Goal: Task Accomplishment & Management: Manage account settings

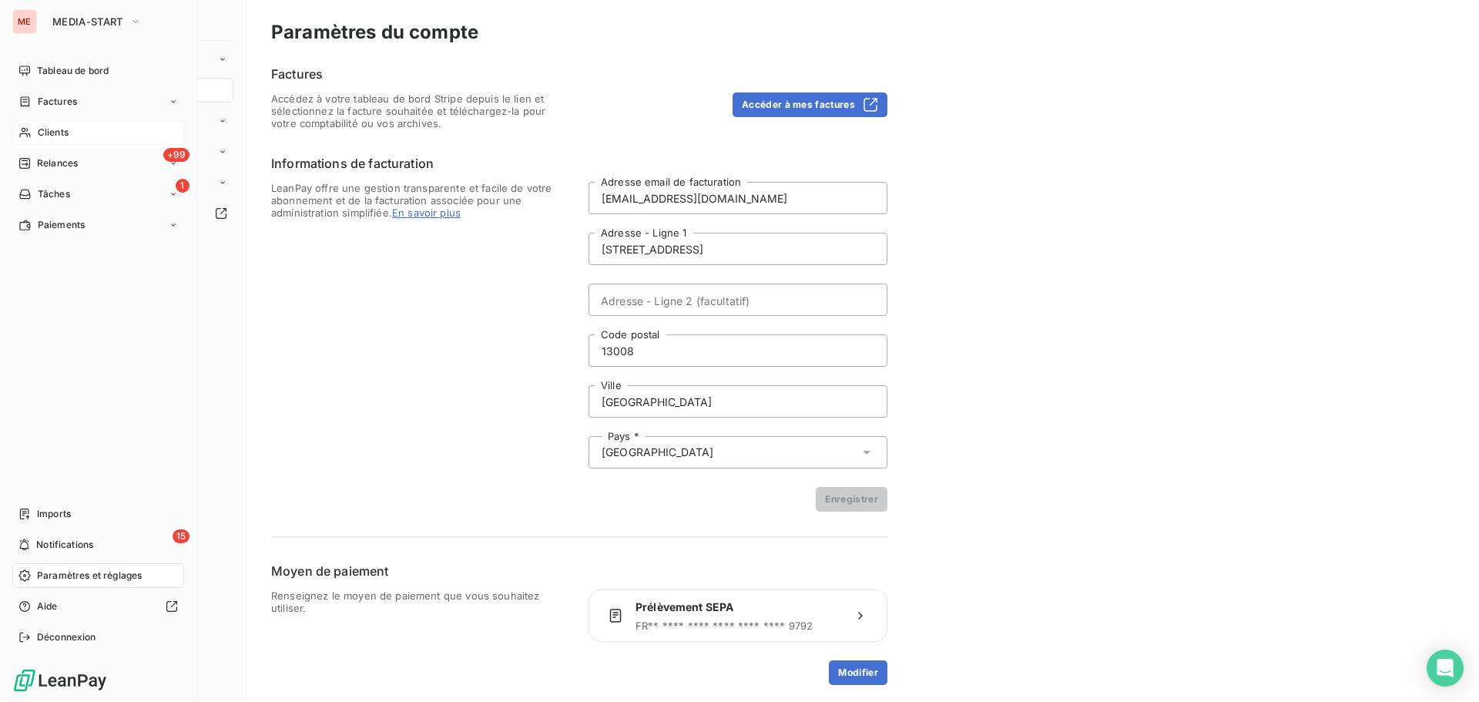
click at [29, 134] on icon at bounding box center [24, 133] width 11 height 10
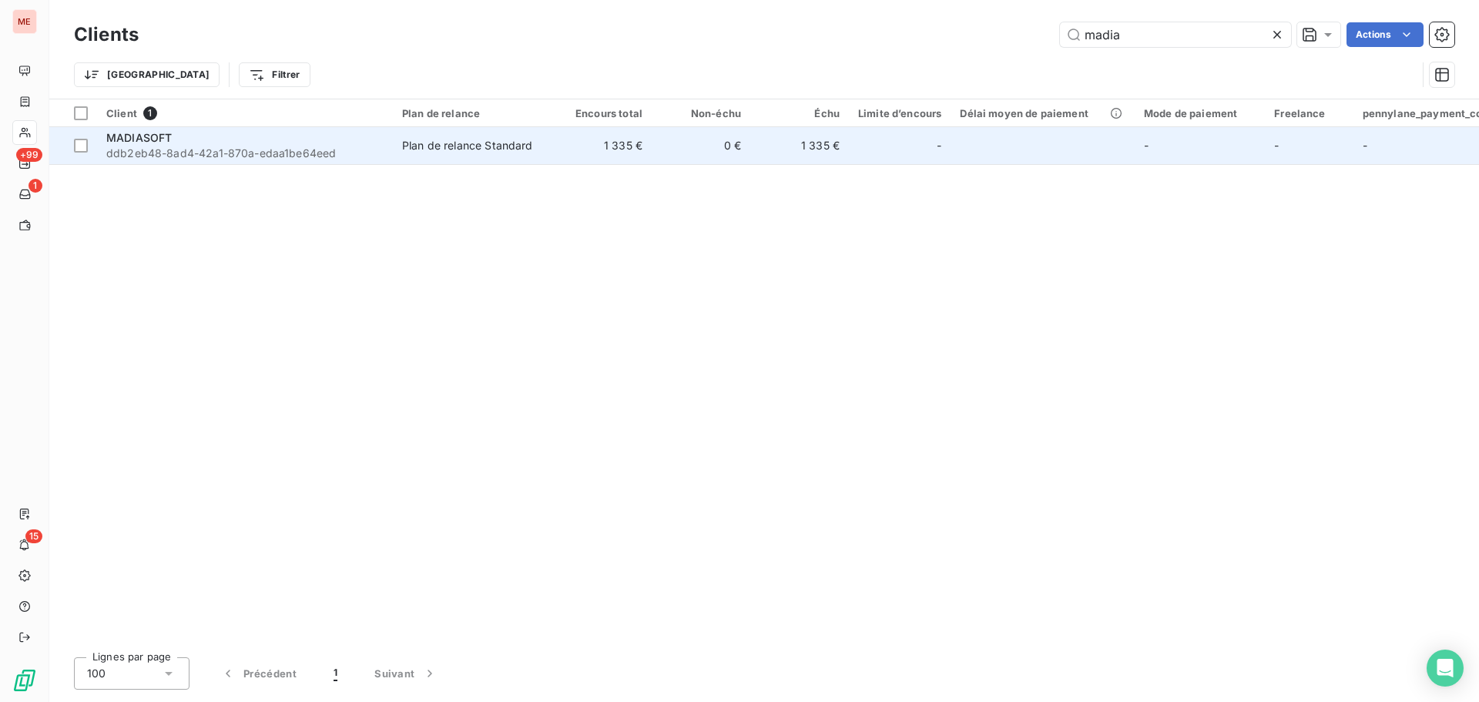
type input "madia"
click at [295, 140] on div "MADIASOFT" at bounding box center [244, 137] width 277 height 15
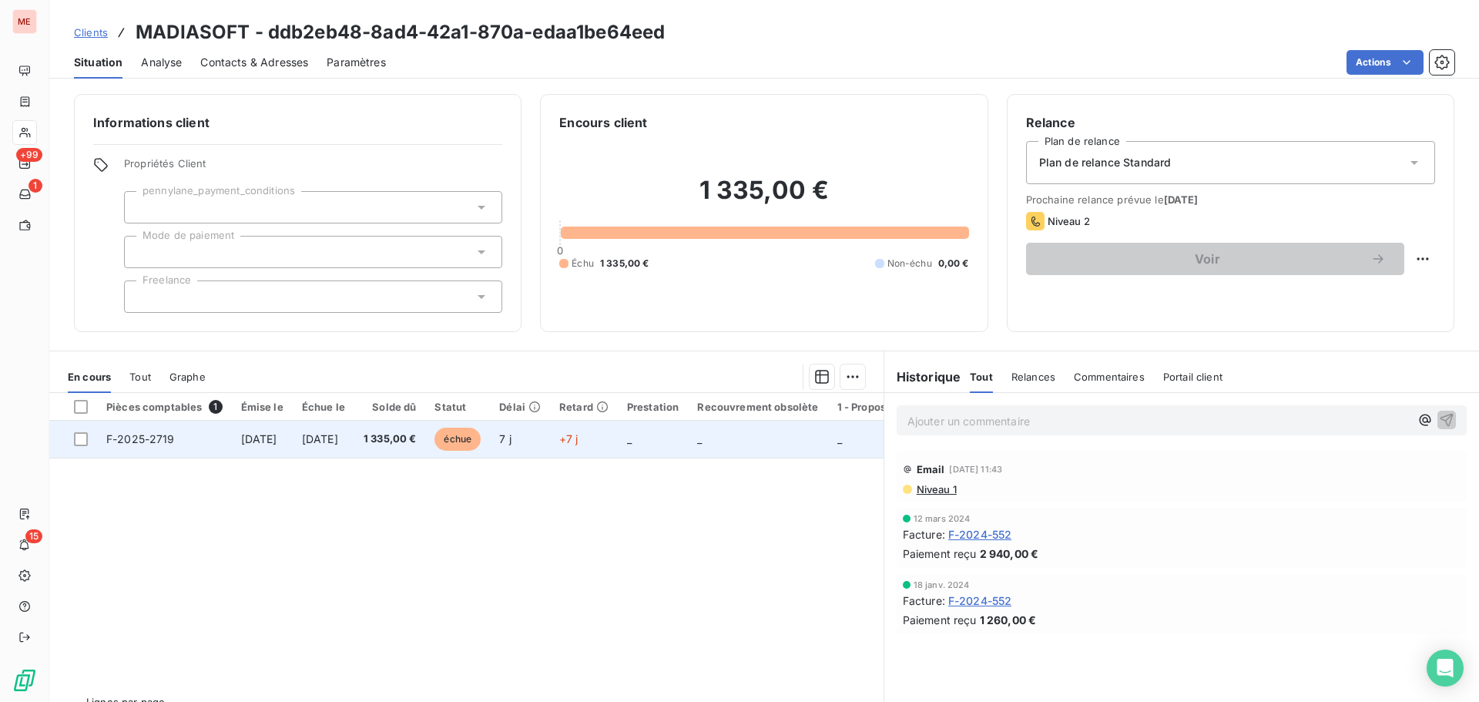
click at [338, 444] on span "[DATE]" at bounding box center [320, 438] width 36 height 13
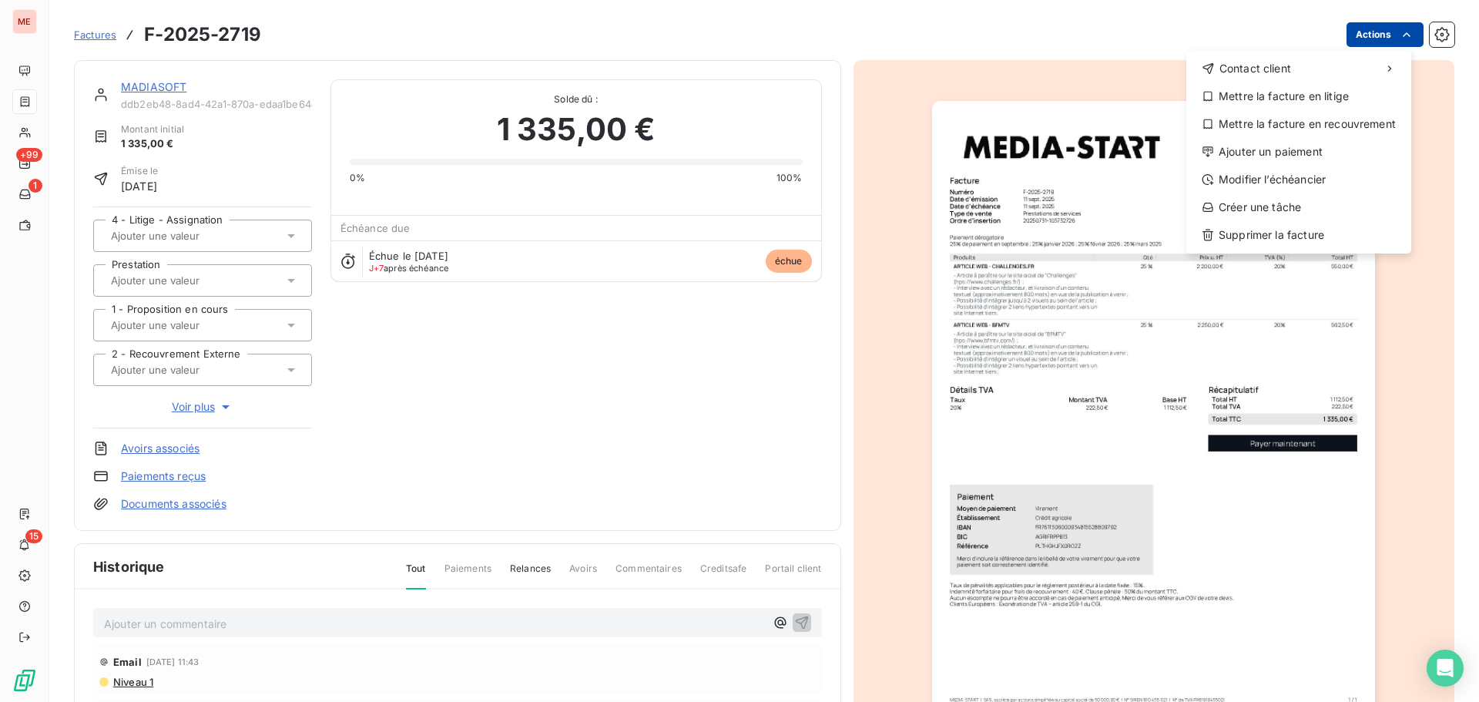
click at [1353, 33] on html "ME +99 1 15 Factures F-2025-2719 Actions Contact client Mettre la facture en li…" at bounding box center [739, 351] width 1479 height 702
click at [1270, 175] on div "Modifier l’échéancier" at bounding box center [1298, 179] width 213 height 25
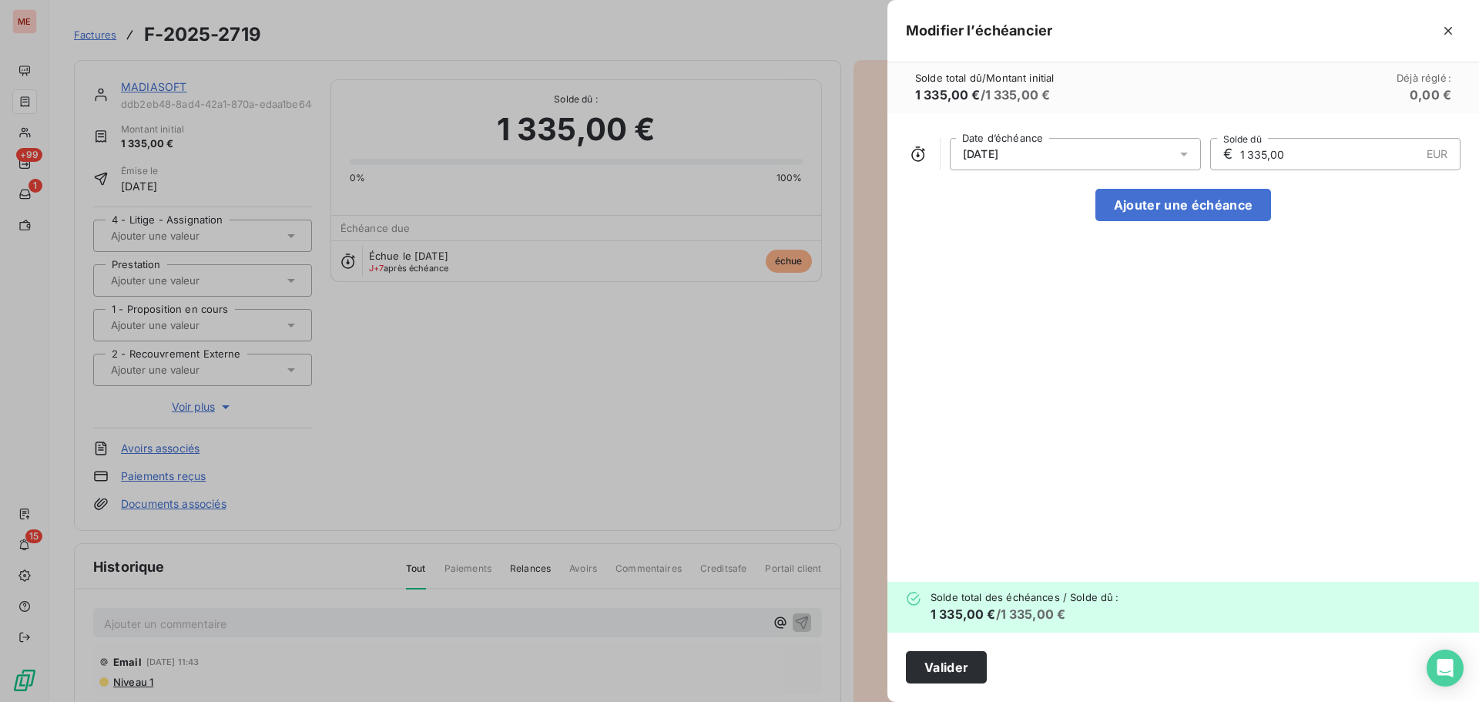
click at [1159, 158] on div "[DATE]" at bounding box center [1075, 154] width 251 height 32
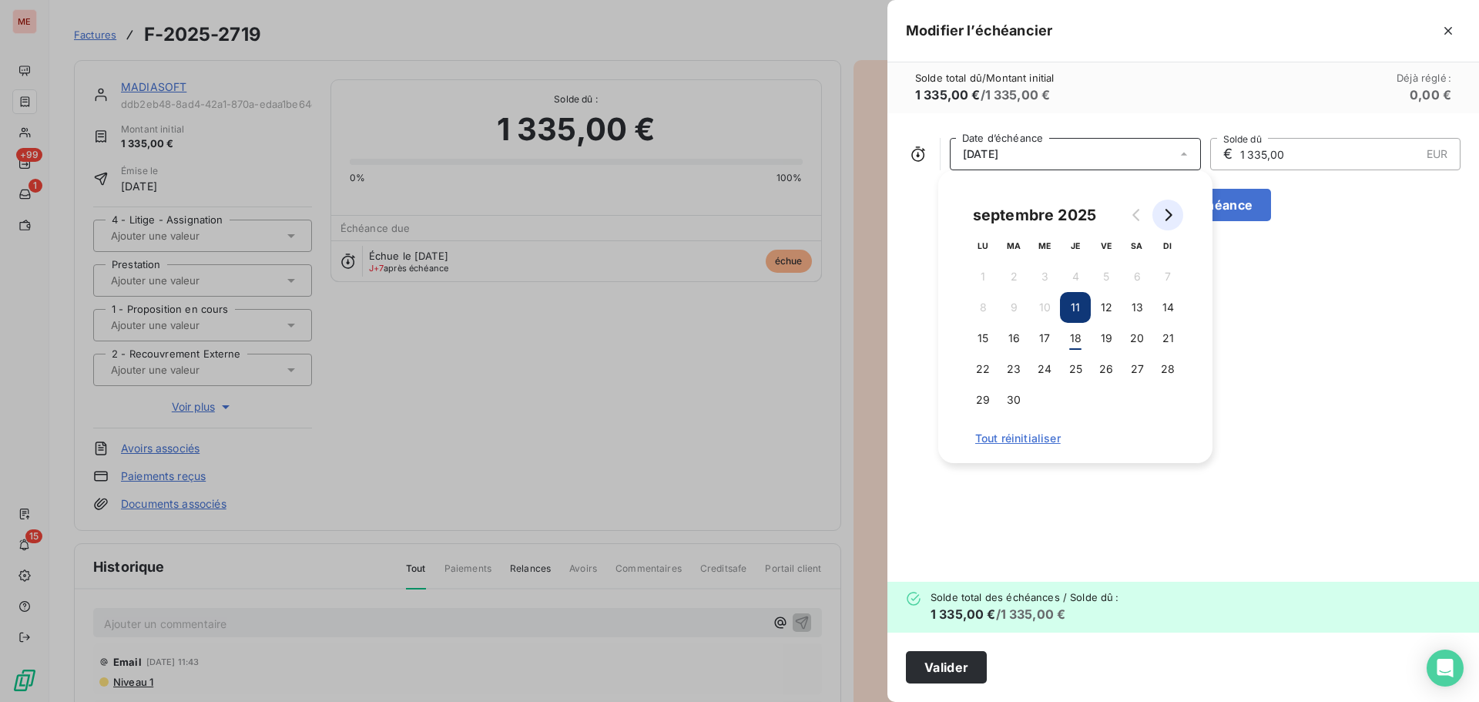
click at [1160, 210] on button "Go to next month" at bounding box center [1167, 215] width 31 height 31
click at [1109, 308] on button "10" at bounding box center [1106, 307] width 31 height 31
click at [943, 656] on button "Valider" at bounding box center [946, 667] width 81 height 32
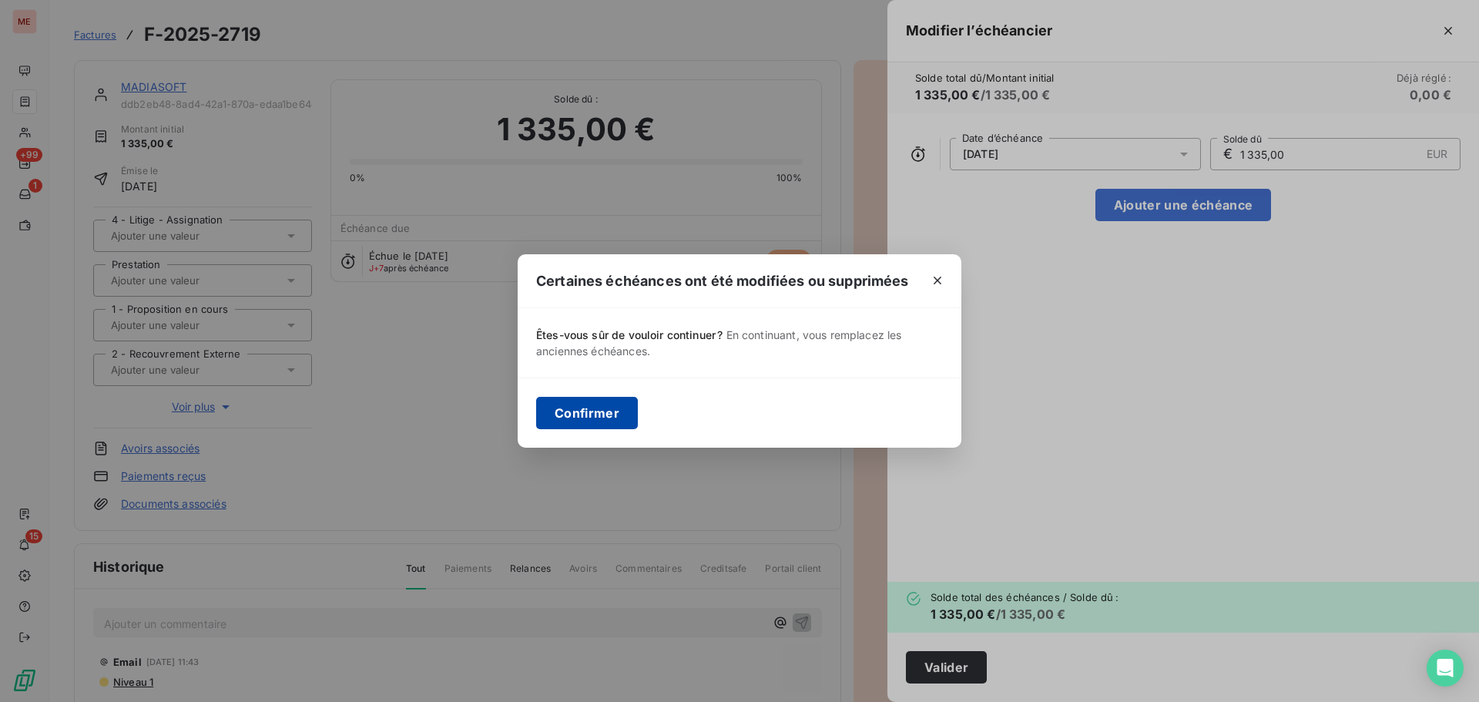
click at [572, 423] on button "Confirmer" at bounding box center [587, 413] width 102 height 32
